Goal: Find specific page/section: Find specific page/section

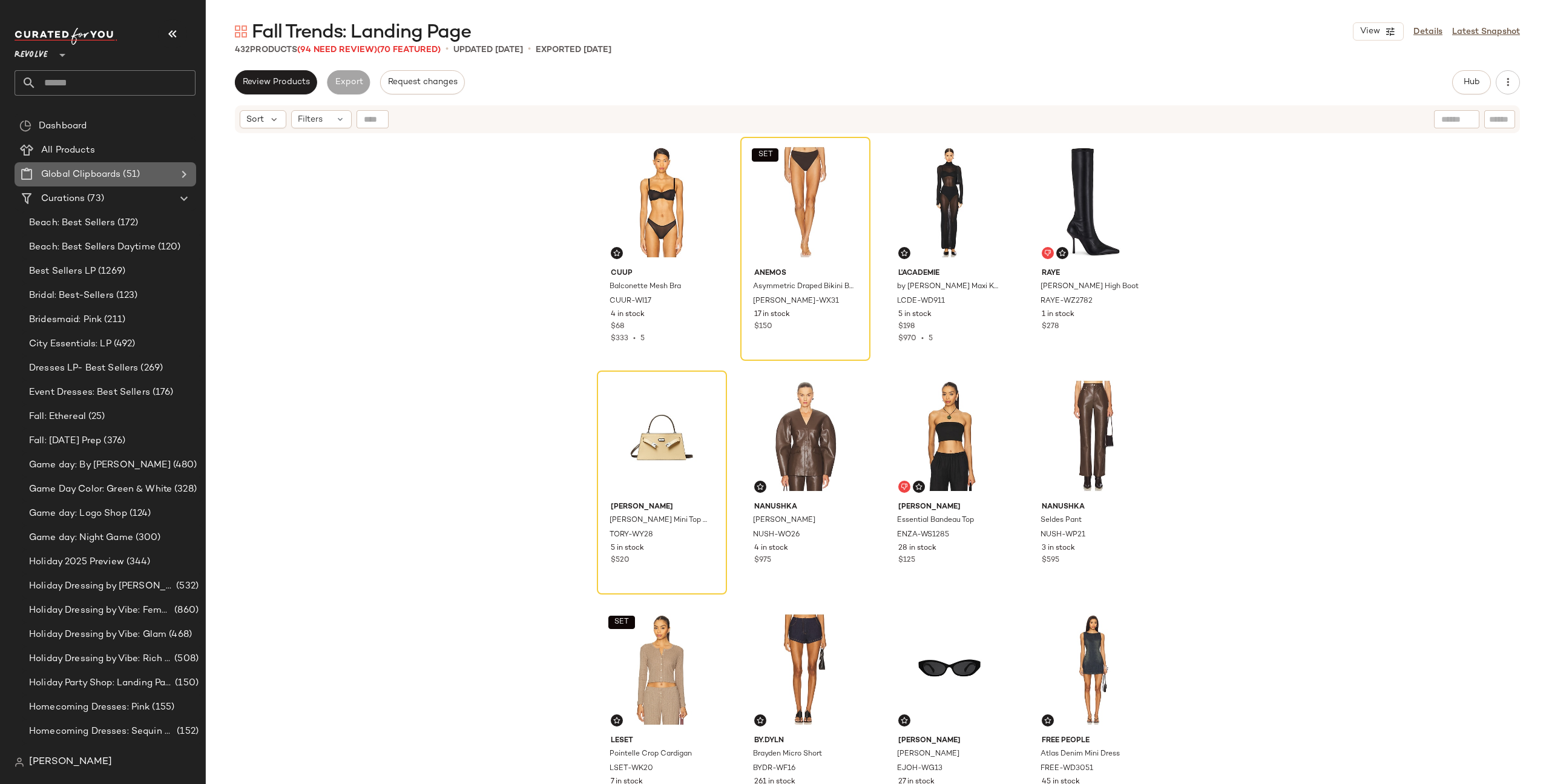
click at [176, 170] on div at bounding box center [183, 174] width 17 height 15
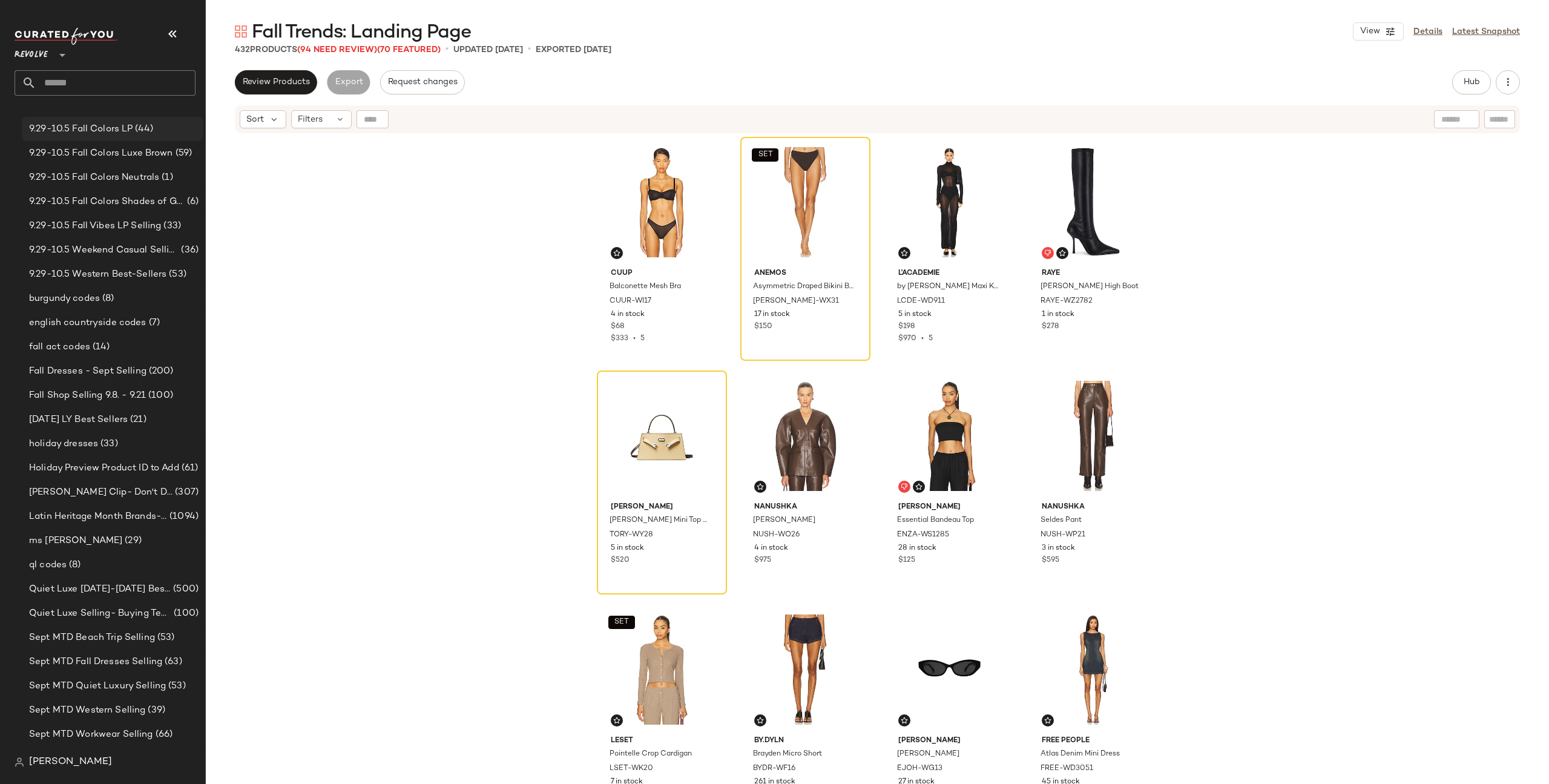
scroll to position [285, 0]
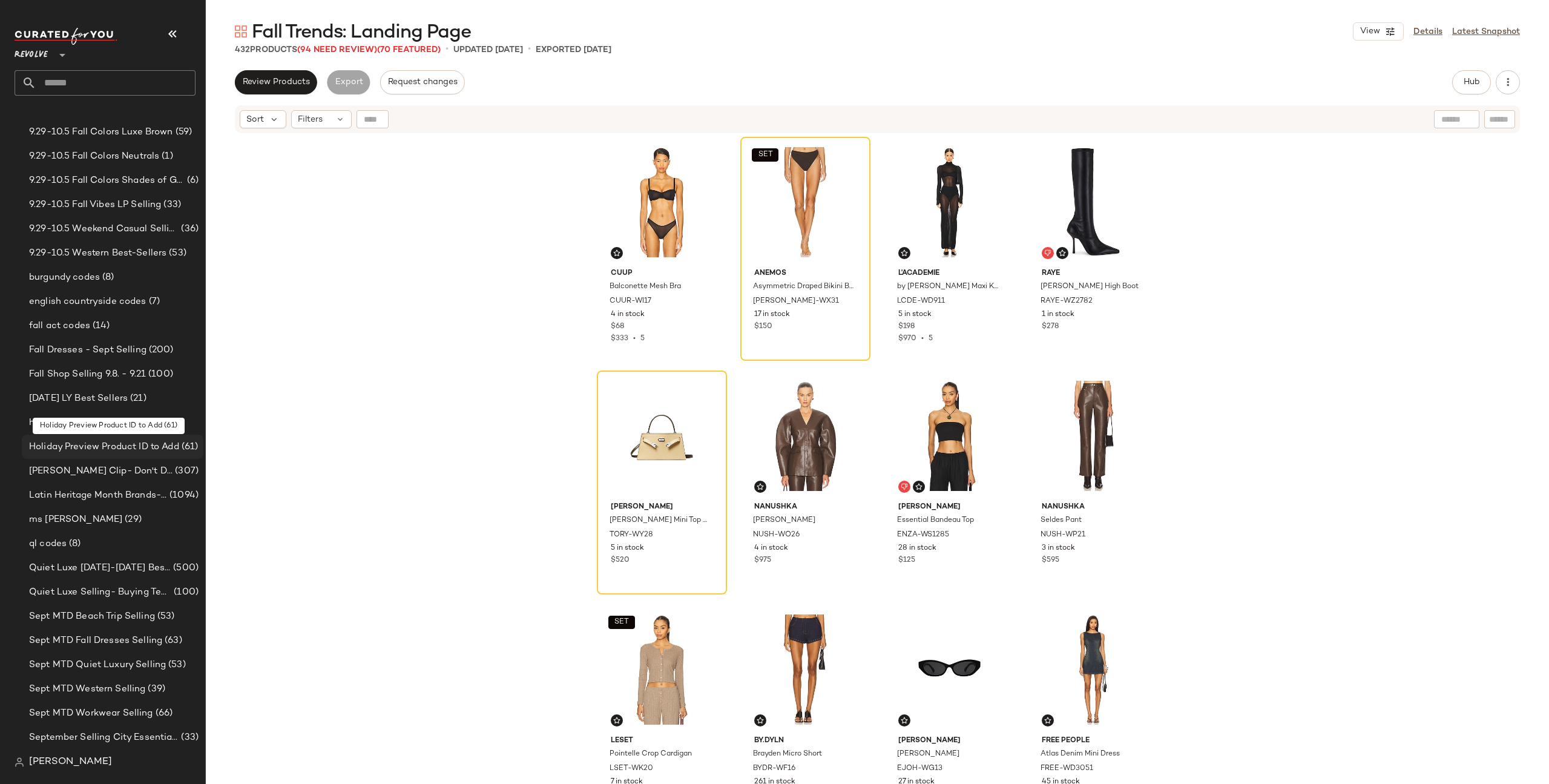
click at [83, 445] on span "Holiday Preview Product ID to Add" at bounding box center [104, 446] width 150 height 14
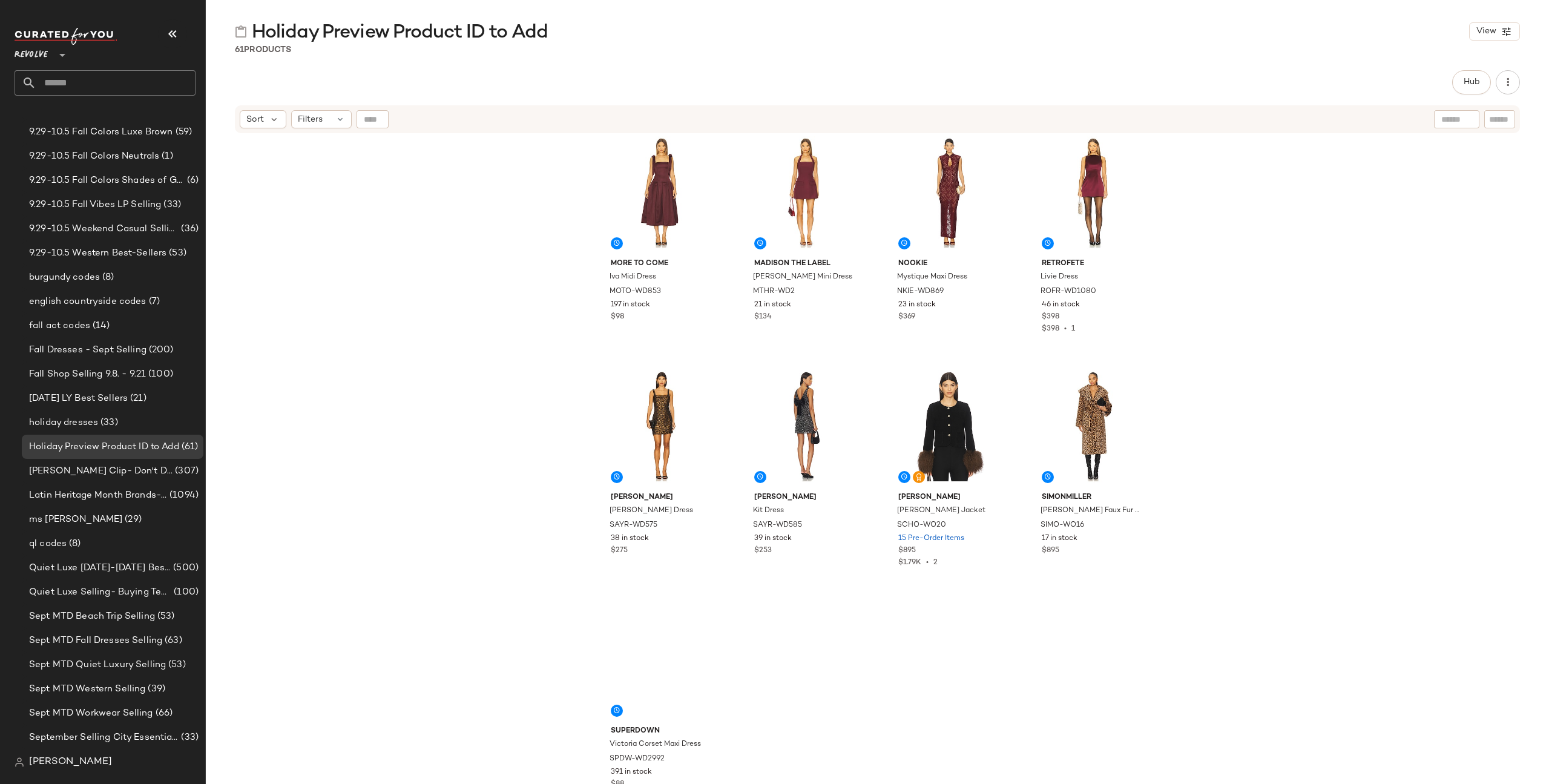
scroll to position [3061, 0]
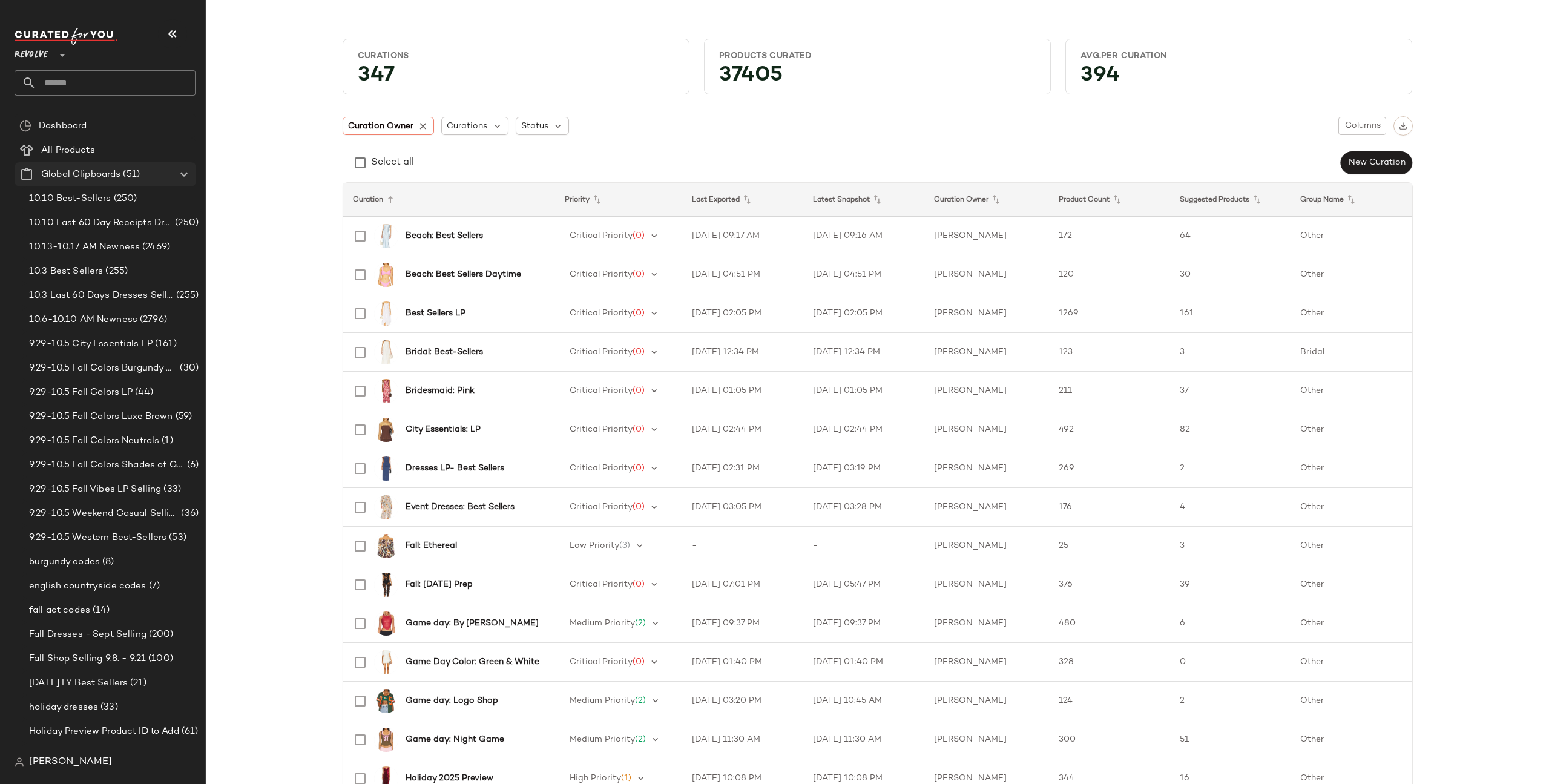
click at [179, 173] on icon at bounding box center [184, 174] width 15 height 15
click at [421, 125] on icon at bounding box center [424, 126] width 11 height 11
